Goal: Task Accomplishment & Management: Manage account settings

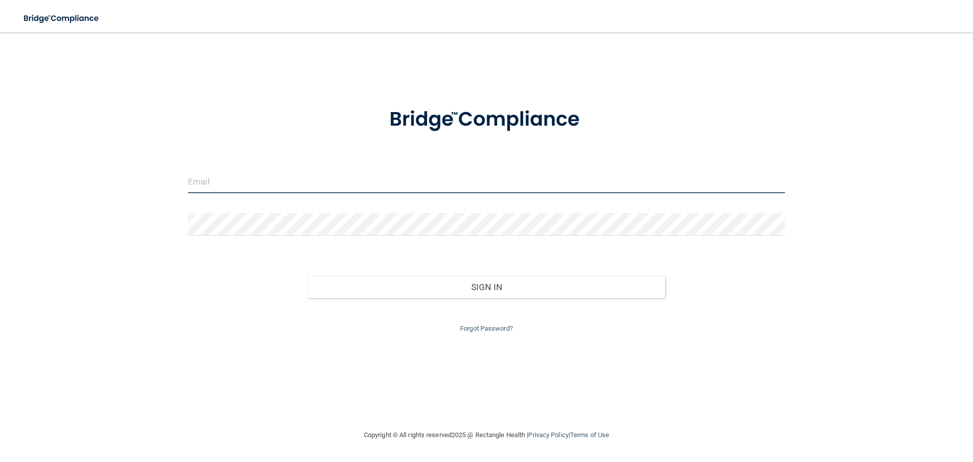
click at [264, 180] on input "email" at bounding box center [486, 181] width 597 height 23
type input "[EMAIL_ADDRESS][DOMAIN_NAME]"
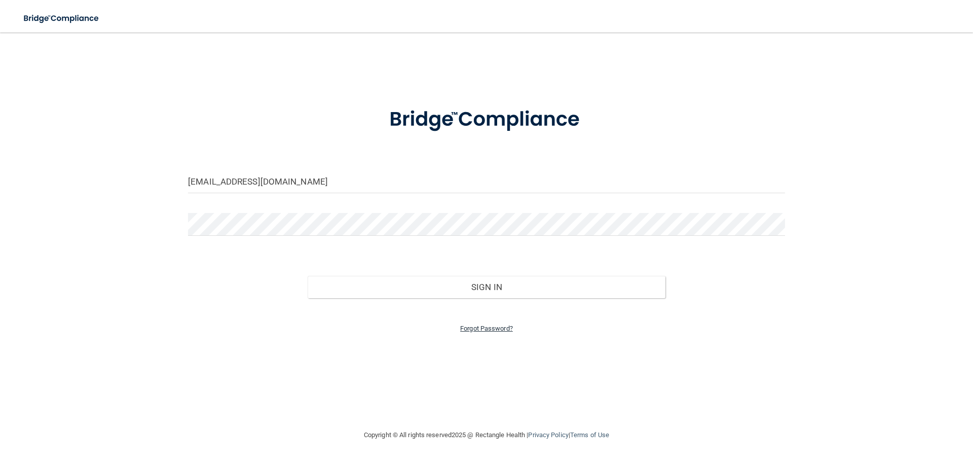
click at [486, 328] on link "Forgot Password?" at bounding box center [486, 328] width 53 height 8
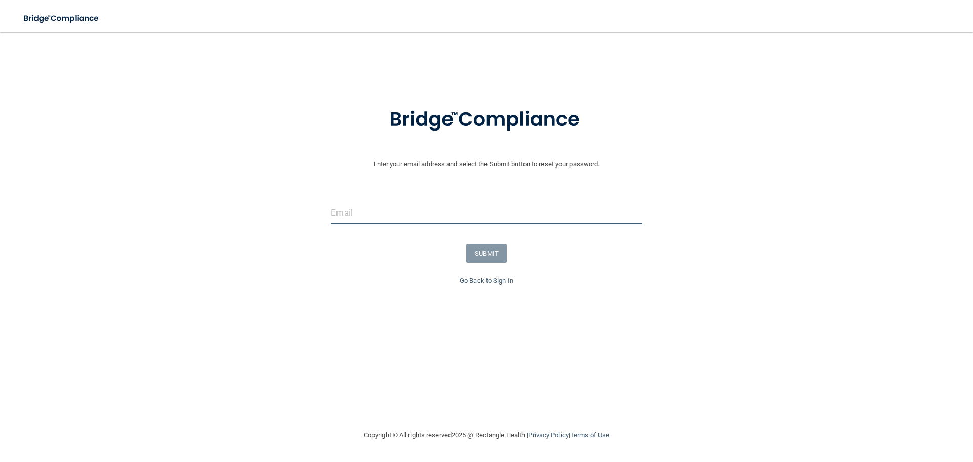
click at [404, 208] on input "email" at bounding box center [486, 212] width 311 height 23
type input "[EMAIL_ADDRESS][DOMAIN_NAME]"
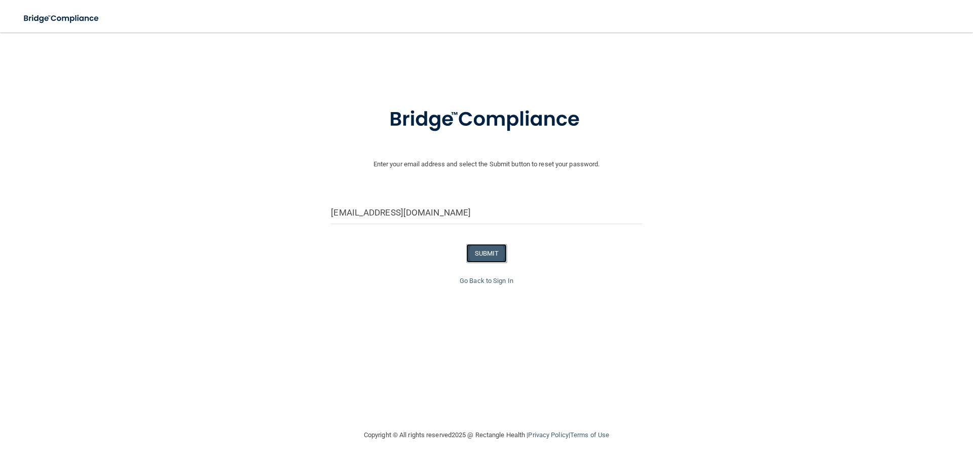
click at [485, 253] on button "SUBMIT" at bounding box center [486, 253] width 41 height 19
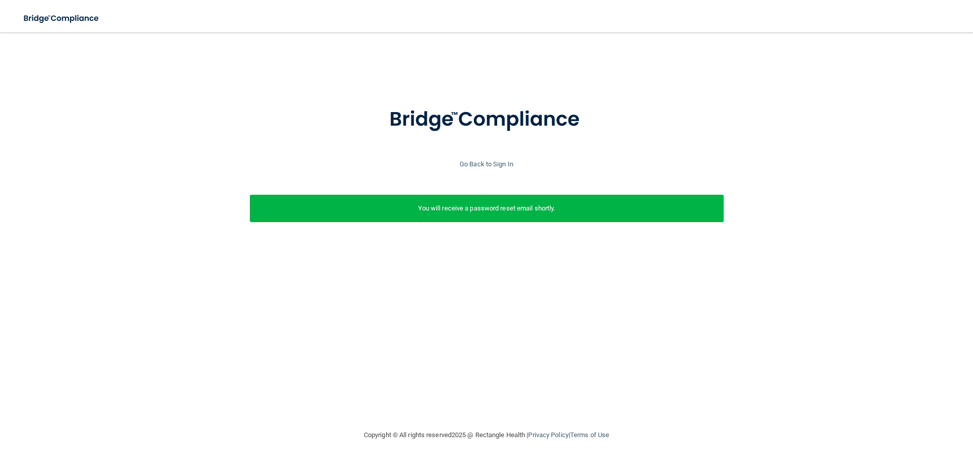
click at [524, 211] on p "You will receive a password reset email shortly." at bounding box center [486, 208] width 459 height 12
click at [502, 165] on link "Go Back to Sign In" at bounding box center [487, 164] width 54 height 8
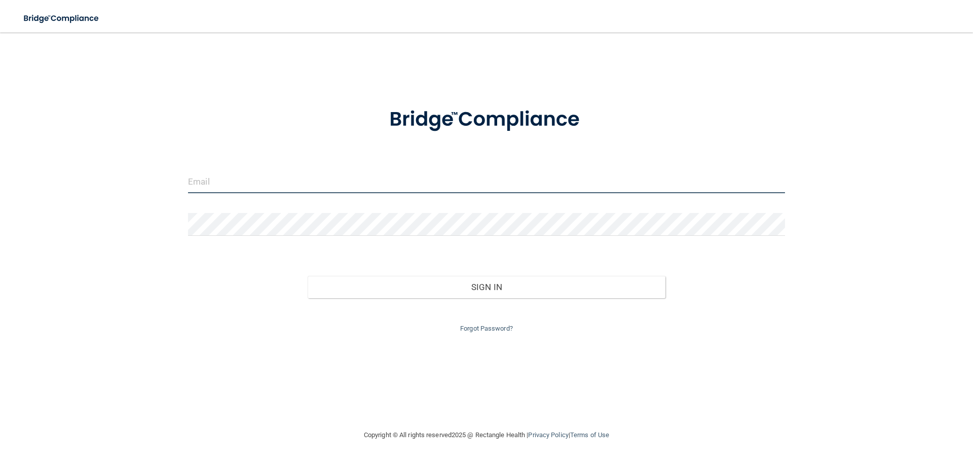
click at [275, 180] on input "email" at bounding box center [486, 181] width 597 height 23
type input "[PERSON_NAME][EMAIL_ADDRESS][PERSON_NAME][DOMAIN_NAME]"
